Goal: Navigation & Orientation: Understand site structure

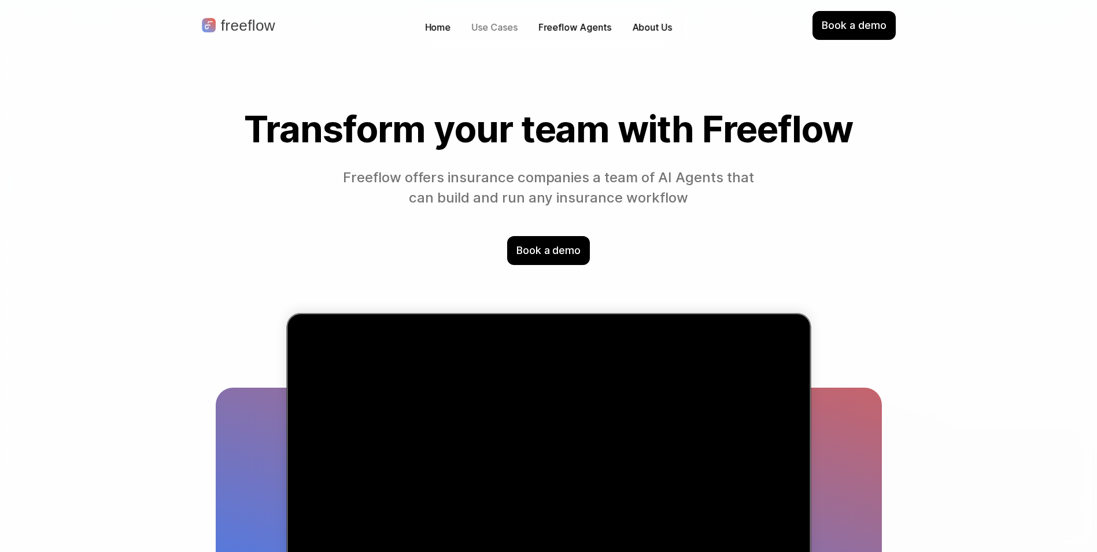
click at [501, 22] on p "Use Cases" at bounding box center [495, 27] width 46 height 13
click at [595, 24] on p "Freeflow Agents" at bounding box center [574, 27] width 73 height 13
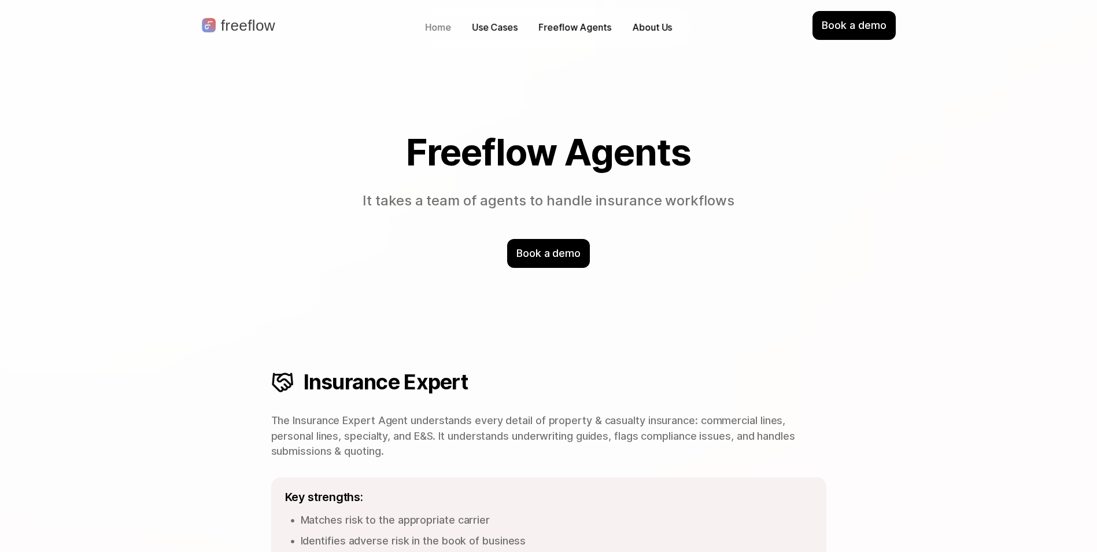
click at [446, 21] on p "Home" at bounding box center [438, 27] width 26 height 13
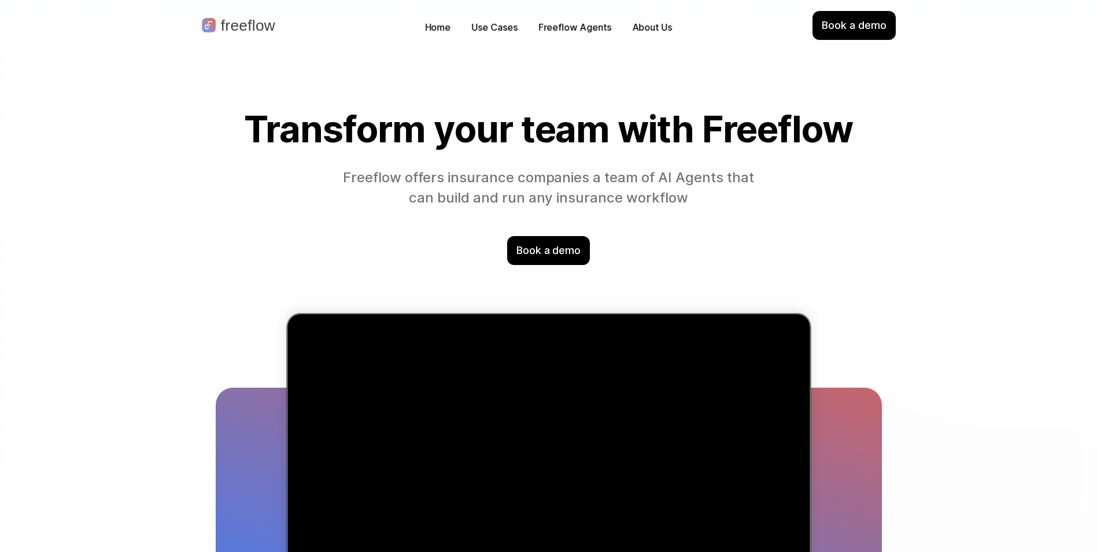
click at [645, 28] on p "About Us" at bounding box center [652, 27] width 40 height 13
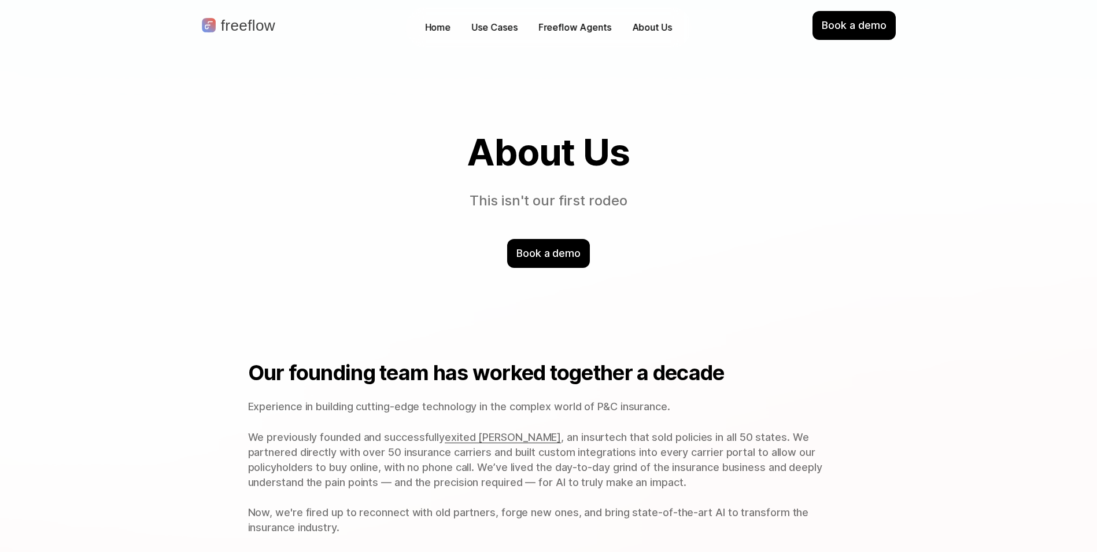
click at [583, 32] on p "Freeflow Agents" at bounding box center [574, 27] width 73 height 13
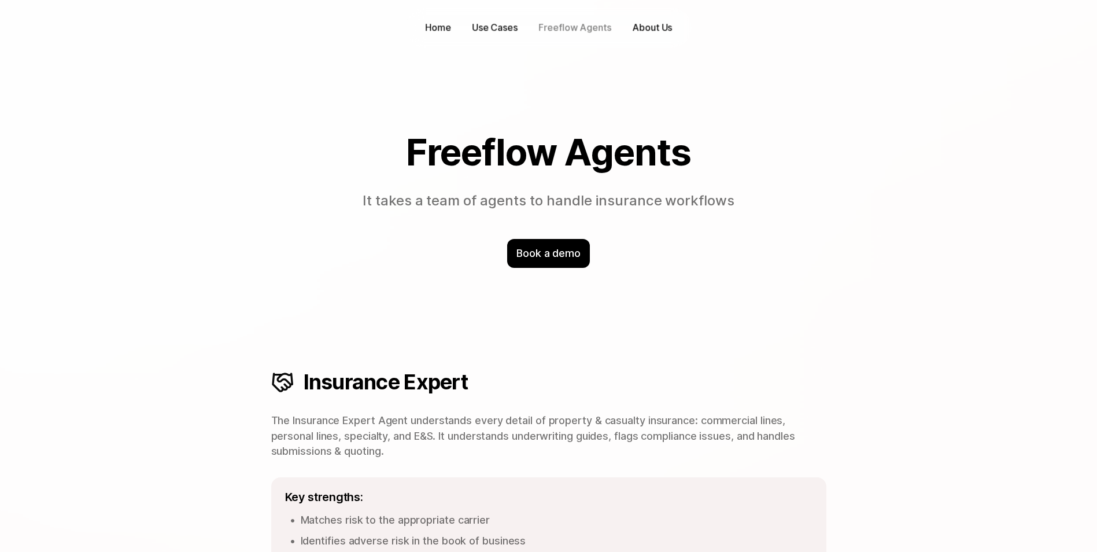
click at [492, 29] on p "Use Cases" at bounding box center [495, 27] width 46 height 13
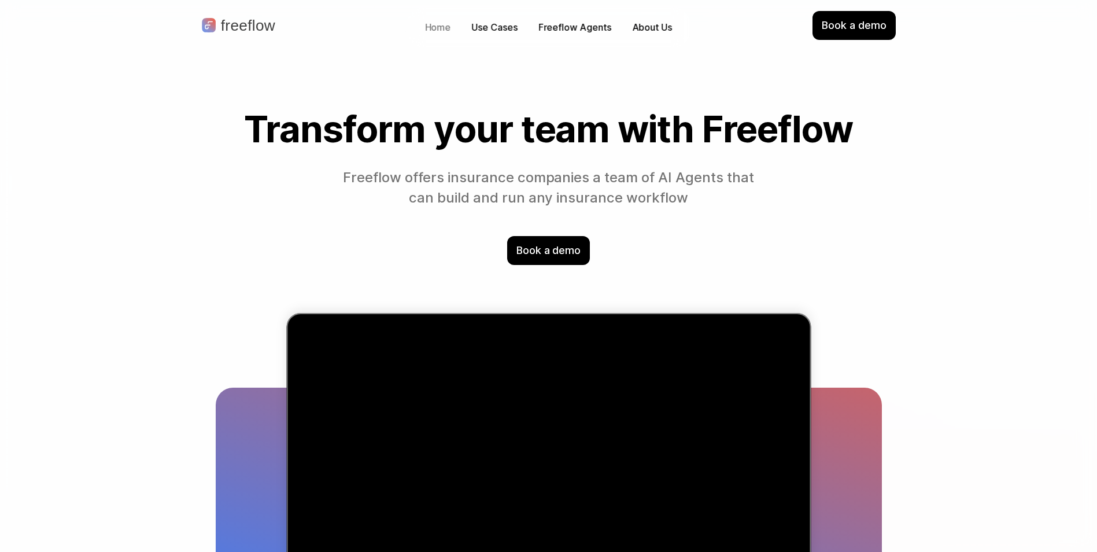
click at [439, 24] on p "Home" at bounding box center [438, 27] width 26 height 13
click at [499, 21] on p "Use Cases" at bounding box center [495, 27] width 46 height 13
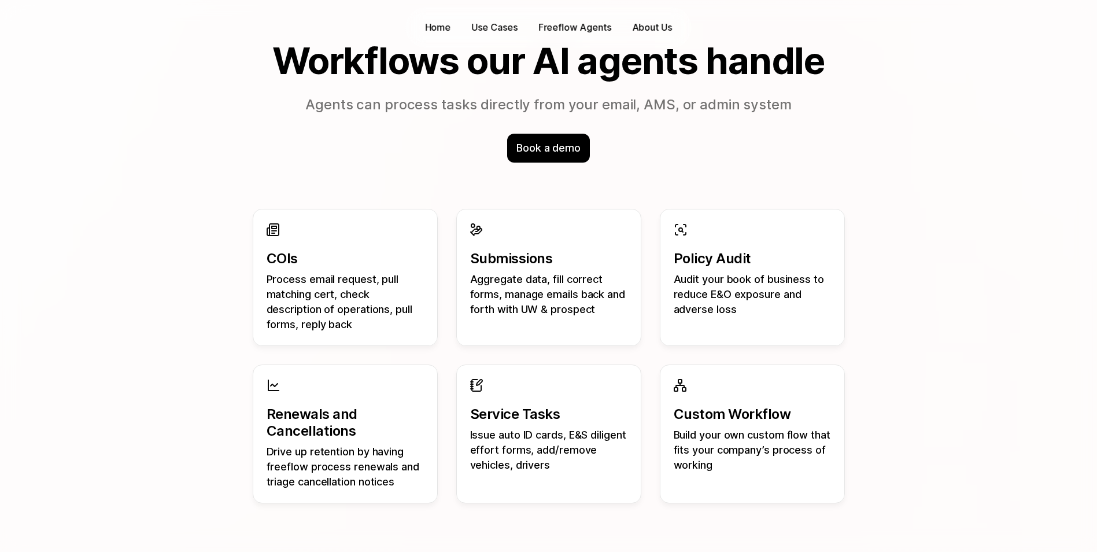
click at [342, 294] on p "Process email request, pull matching cert, check description of operations, pul…" at bounding box center [345, 302] width 157 height 60
click at [518, 263] on p "Submissions" at bounding box center [548, 258] width 157 height 17
click at [492, 32] on p "Use Cases" at bounding box center [495, 27] width 46 height 13
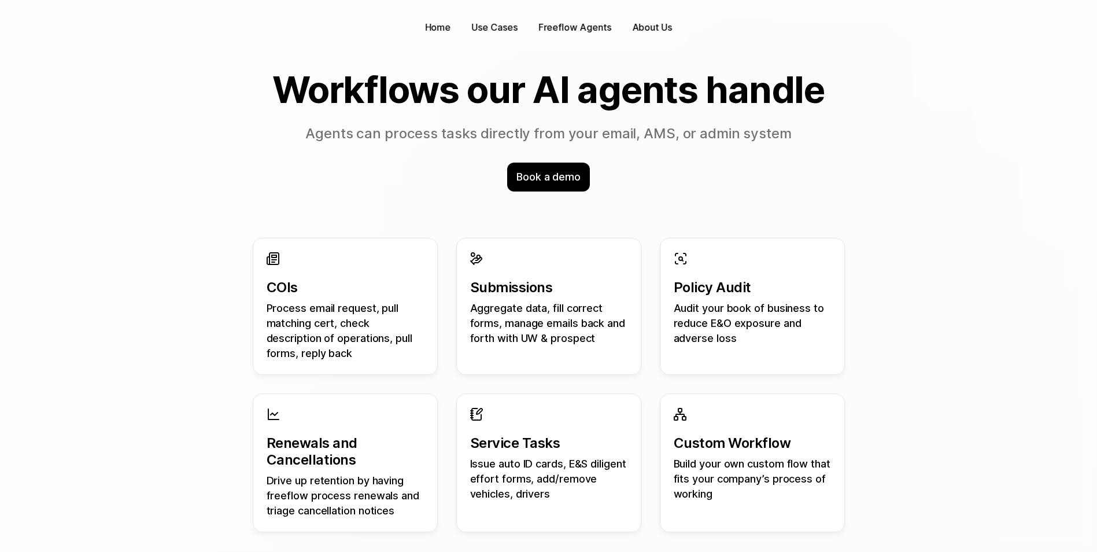
click at [424, 32] on div "Home" at bounding box center [438, 28] width 38 height 18
click at [482, 28] on p "Use Cases" at bounding box center [495, 27] width 46 height 13
click at [589, 37] on div "Home Use Cases Freeflow Agents About Us" at bounding box center [548, 27] width 286 height 41
click at [585, 31] on p "Freeflow Agents" at bounding box center [574, 27] width 73 height 13
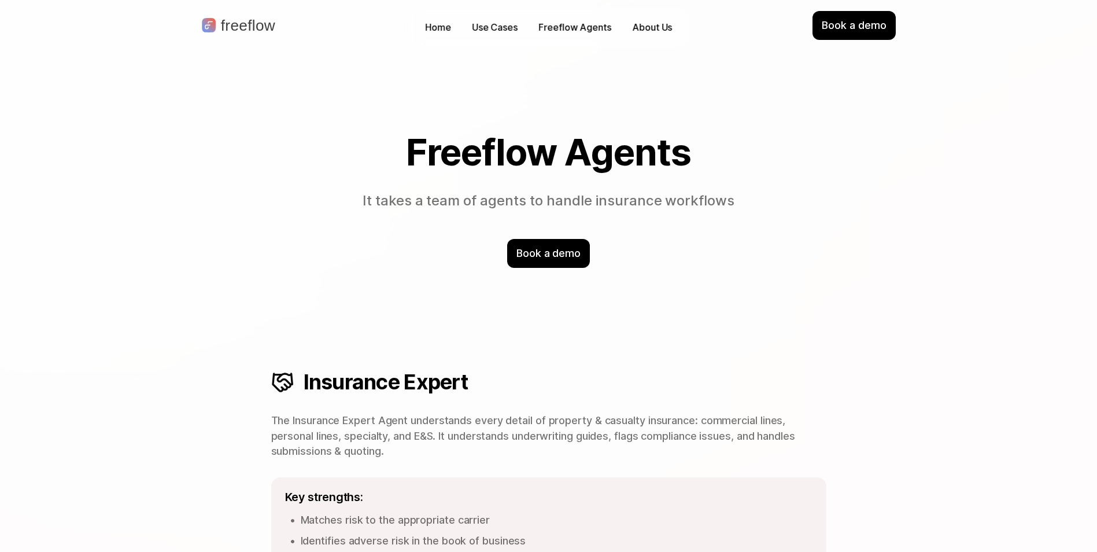
drag, startPoint x: 1101, startPoint y: 130, endPoint x: 1051, endPoint y: 190, distance: 78.0
click at [490, 27] on p "Use Cases" at bounding box center [495, 27] width 46 height 13
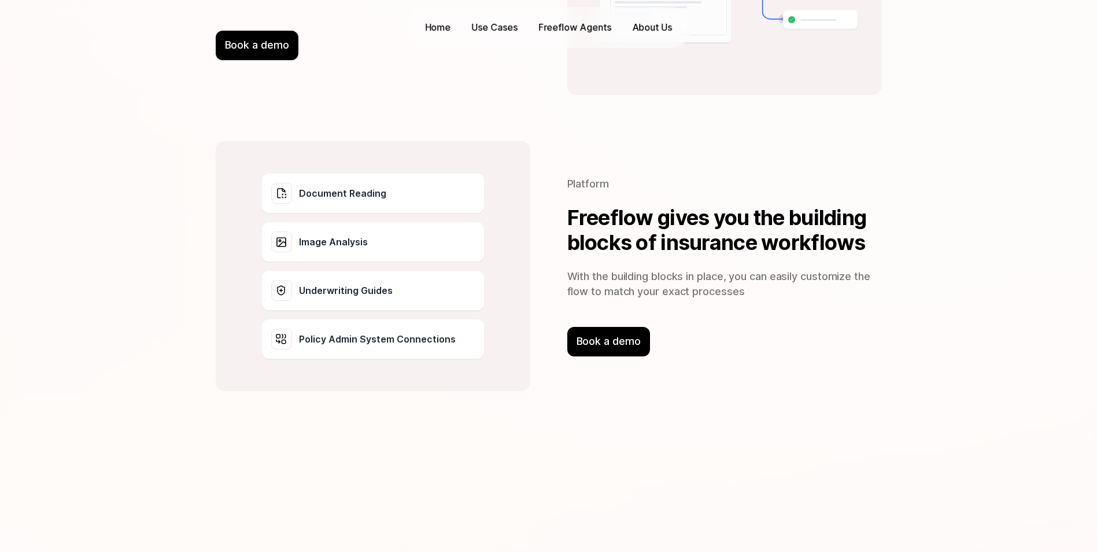
scroll to position [1790, 0]
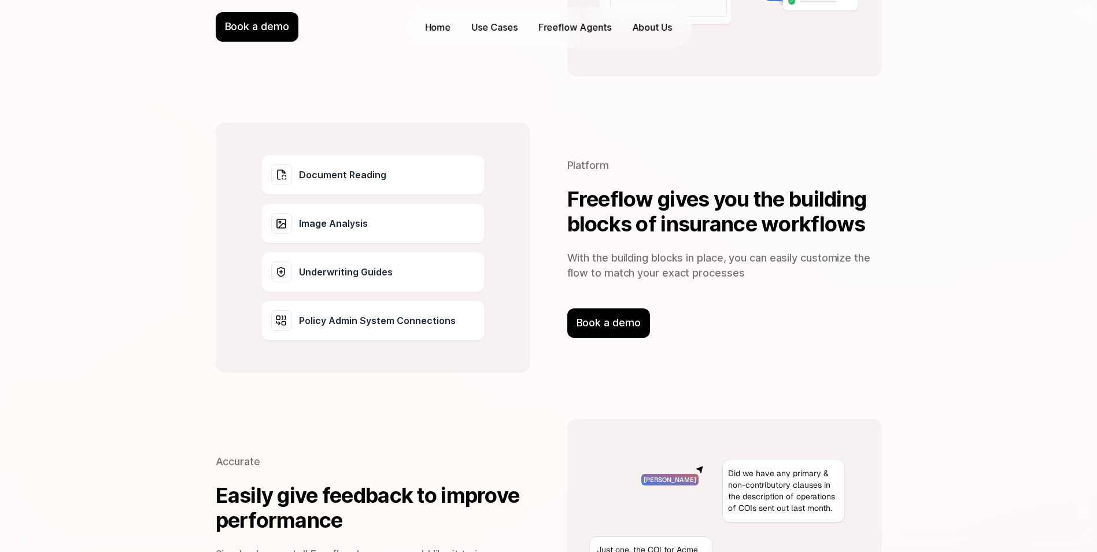
click at [427, 275] on div "Underwriting Guides" at bounding box center [373, 271] width 222 height 39
click at [335, 263] on div "Underwriting Guides" at bounding box center [331, 271] width 121 height 21
